Goal: Navigation & Orientation: Find specific page/section

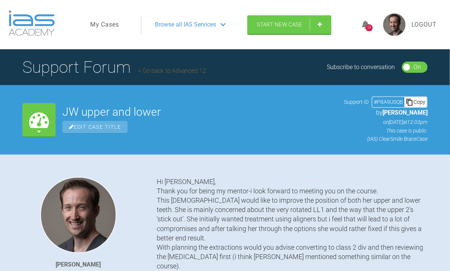
click at [363, 23] on icon at bounding box center [365, 25] width 7 height 9
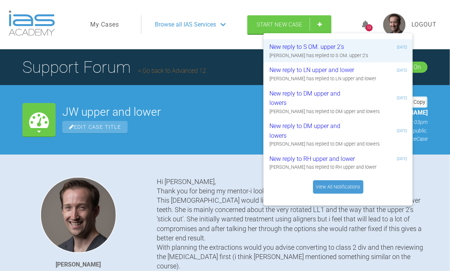
click at [342, 185] on link "View All Notifications" at bounding box center [338, 186] width 50 height 13
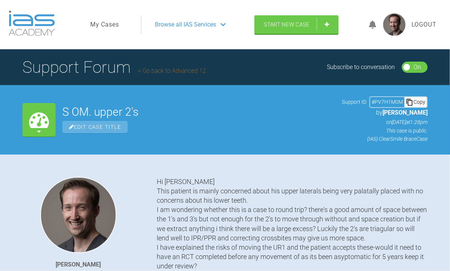
click at [26, 21] on img at bounding box center [32, 22] width 46 height 25
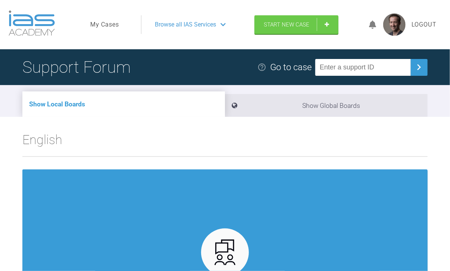
click at [44, 22] on img at bounding box center [32, 22] width 46 height 25
click at [167, 23] on span "Browse all IAS Services" at bounding box center [185, 25] width 61 height 10
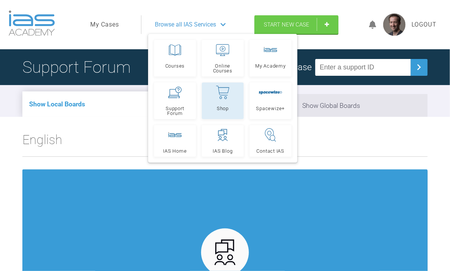
click at [224, 95] on icon at bounding box center [222, 91] width 13 height 10
